Goal: Browse casually: Explore the website without a specific task or goal

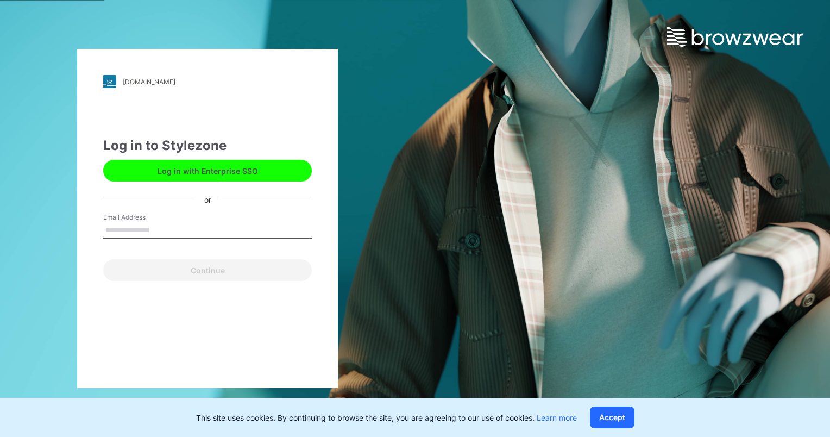
click at [182, 228] on input "Email Address" at bounding box center [207, 230] width 209 height 16
type input "**********"
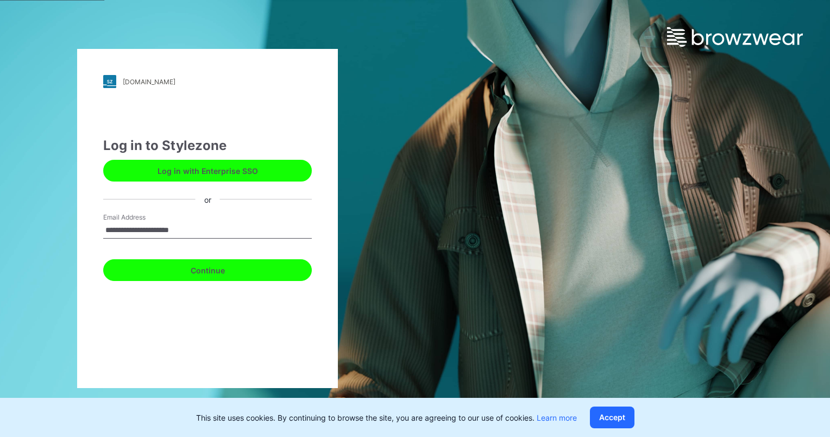
click at [204, 267] on button "Continue" at bounding box center [207, 270] width 209 height 22
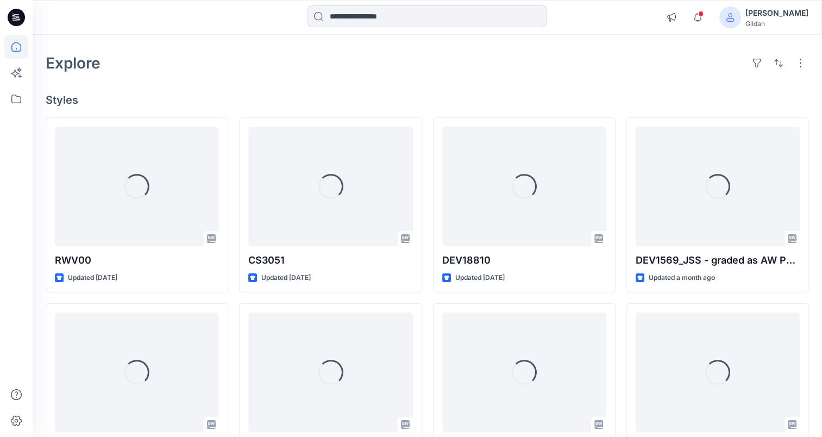
scroll to position [54, 0]
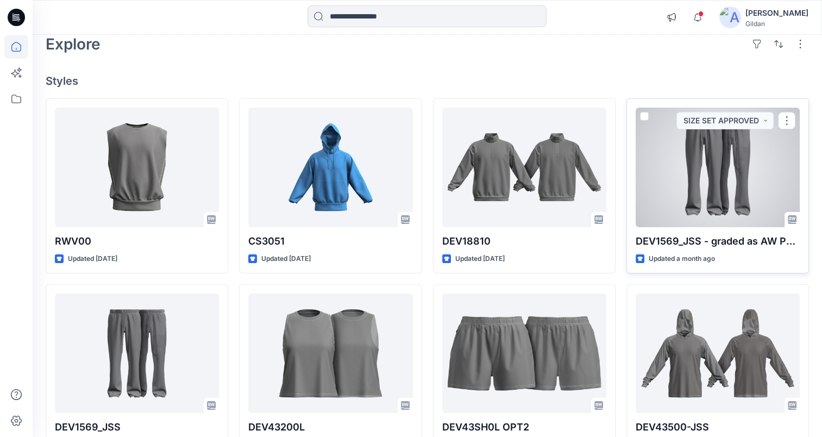
click at [722, 179] on div at bounding box center [718, 168] width 164 height 120
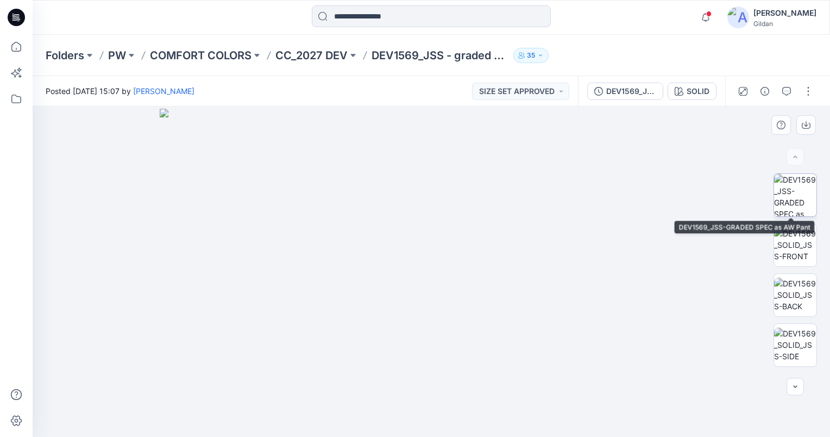
click at [794, 201] on img at bounding box center [795, 195] width 42 height 42
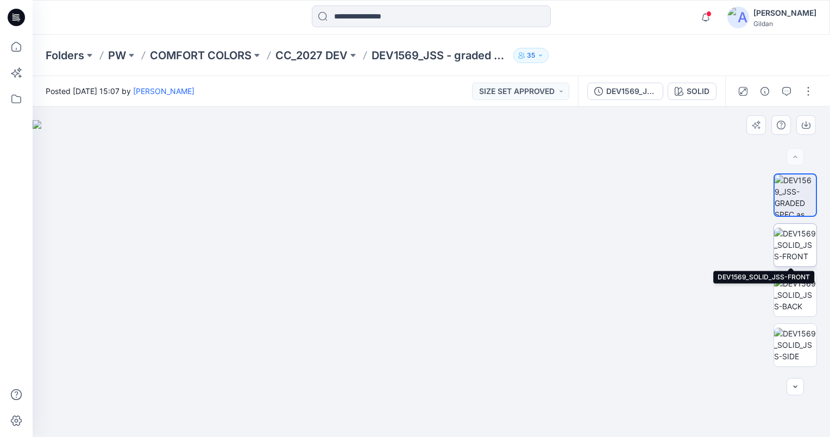
click at [795, 247] on img at bounding box center [795, 245] width 42 height 34
